Goal: Navigation & Orientation: Find specific page/section

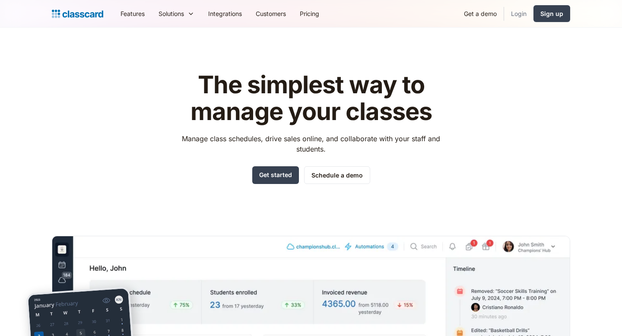
click at [514, 16] on link "Login" at bounding box center [518, 13] width 29 height 19
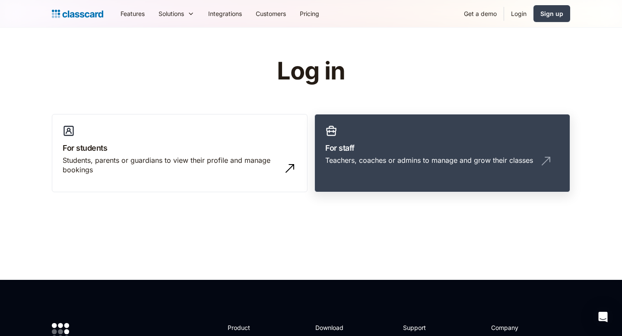
click at [396, 143] on h3 "For staff" at bounding box center [442, 148] width 234 height 12
